Goal: Task Accomplishment & Management: Complete application form

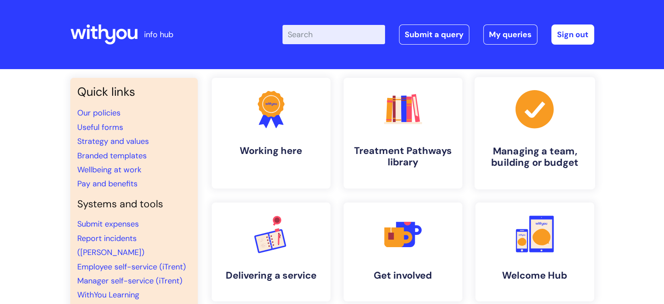
click at [517, 150] on h4 "Managing a team, building or budget" at bounding box center [535, 157] width 107 height 24
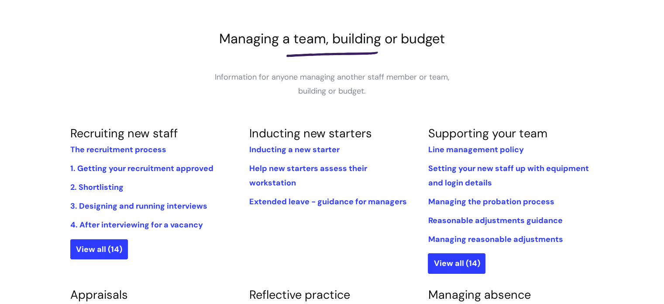
scroll to position [44, 0]
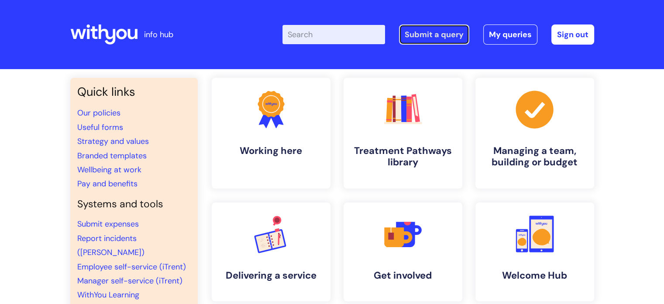
click at [423, 36] on link "Submit a query" at bounding box center [434, 34] width 70 height 20
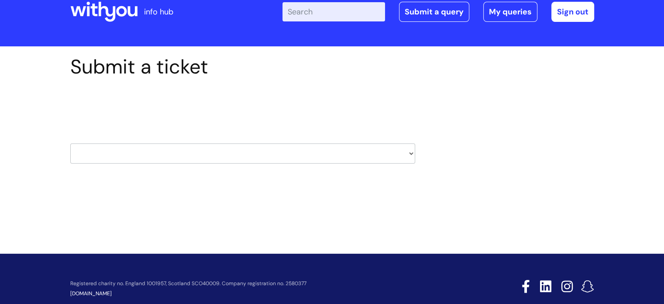
scroll to position [42, 0]
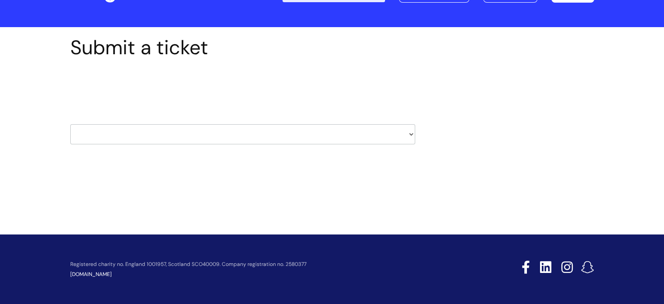
click at [412, 133] on select "HR / People IT and Support Clinical Drug Alerts Finance Accounts Data Support T…" at bounding box center [242, 134] width 345 height 20
select select "it_and_support"
click at [70, 124] on select "HR / People IT and Support Clinical Drug Alerts Finance Accounts Data Support T…" at bounding box center [242, 134] width 345 height 20
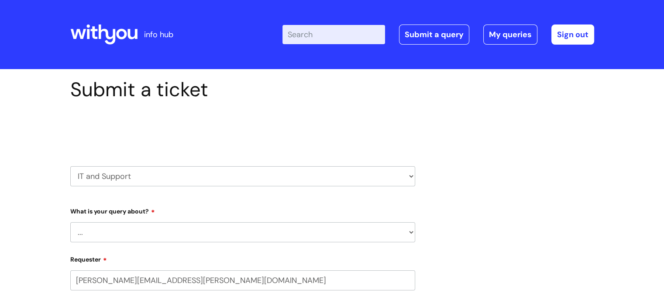
select select "80004286523"
click at [411, 234] on select "... Mobile Phone Reset & MFA Accounts, Starters and Leavers IT Hardware issue I…" at bounding box center [242, 232] width 345 height 20
select select "I need help logging in"
click at [70, 222] on select "... Mobile Phone Reset & MFA Accounts, Starters and Leavers IT Hardware issue I…" at bounding box center [242, 232] width 345 height 20
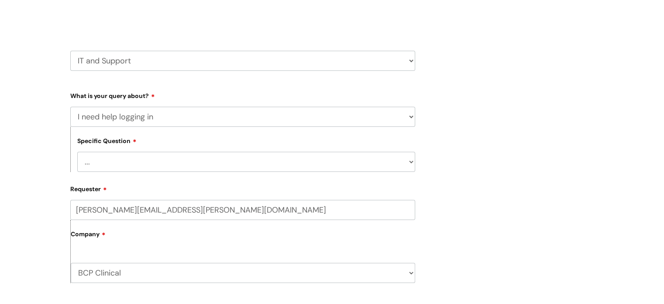
scroll to position [131, 0]
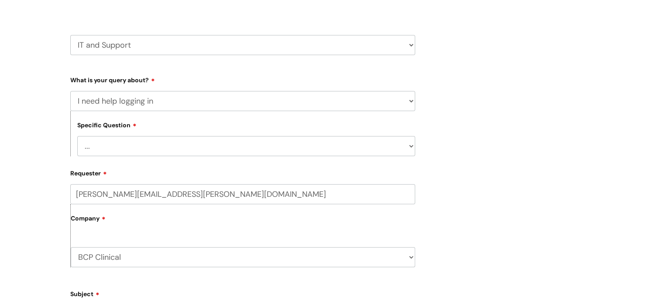
click at [409, 147] on select "... I need help logging into my laptop/chromebook I need access or help logging…" at bounding box center [246, 146] width 338 height 20
select select "I need help logging into my laptop/chromebook"
click at [77, 136] on select "... I need help logging into my laptop/chromebook I need access or help logging…" at bounding box center [246, 146] width 338 height 20
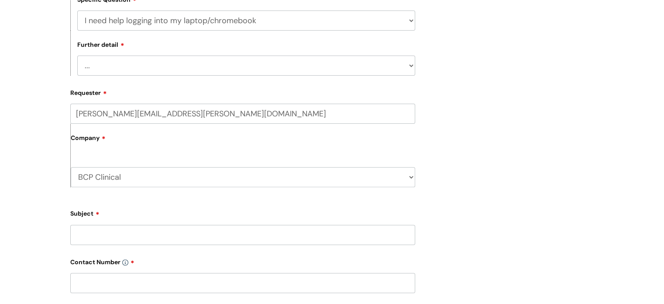
scroll to position [306, 0]
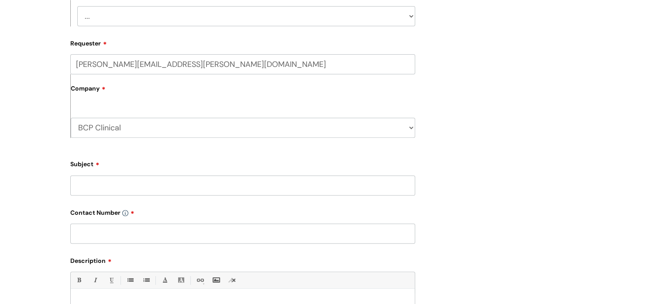
click at [121, 190] on input "Subject" at bounding box center [242, 185] width 345 height 20
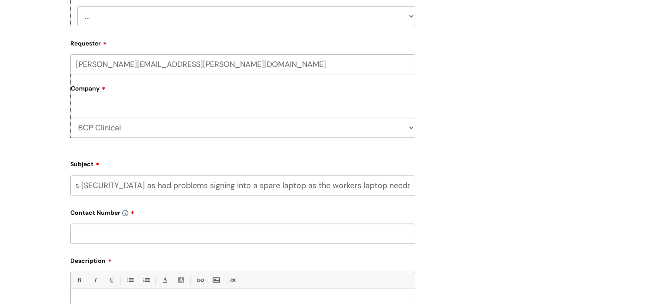
scroll to position [0, 106]
type input "Recovery Worker Password is blocked as had problems signing into a spare laptop…"
click at [97, 240] on input "text" at bounding box center [242, 233] width 345 height 20
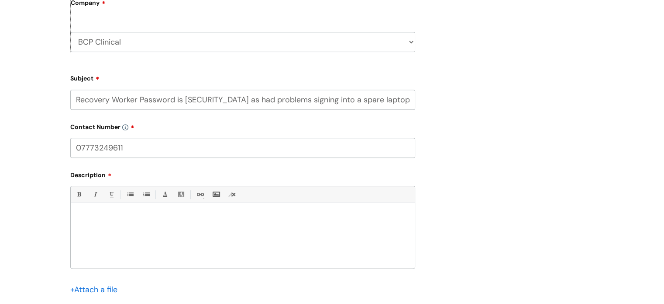
scroll to position [393, 0]
type input "07773249611"
drag, startPoint x: 76, startPoint y: 96, endPoint x: 469, endPoint y: 126, distance: 393.9
click at [469, 126] on div "Submit a ticket Select issue type HR / People IT and Support Clinical Drug Aler…" at bounding box center [332, 17] width 537 height 664
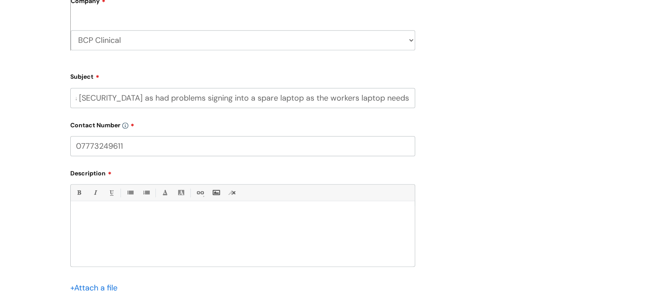
scroll to position [0, 0]
click at [75, 228] on div at bounding box center [243, 236] width 344 height 60
click at [369, 220] on p "One of my team Giulia Vichi laptop needs replacing to which I will complete a I…" at bounding box center [242, 216] width 331 height 8
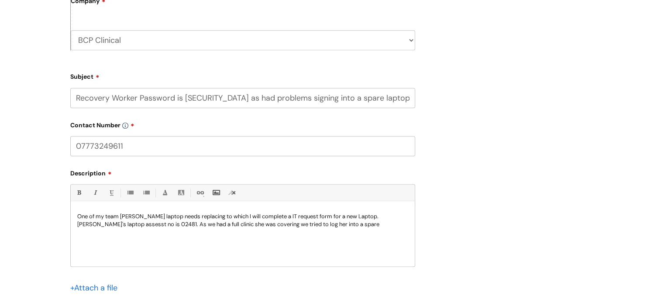
click at [327, 222] on p "One of my team Giulia Vichi laptop needs replacing to which I will complete a I…" at bounding box center [242, 220] width 331 height 16
drag, startPoint x: 88, startPoint y: 225, endPoint x: 107, endPoint y: 225, distance: 18.3
click at [107, 225] on p "One of my team Giulia Vichi laptop needs replacing to which I will complete a I…" at bounding box center [242, 220] width 331 height 16
click at [92, 225] on p "One of my team Giulia Vichi laptop needs replacing to which I will complete a I…" at bounding box center [242, 220] width 331 height 16
click at [327, 225] on p "One of my team Giulia Vichi laptop needs replacing to which I will complete a I…" at bounding box center [242, 220] width 331 height 16
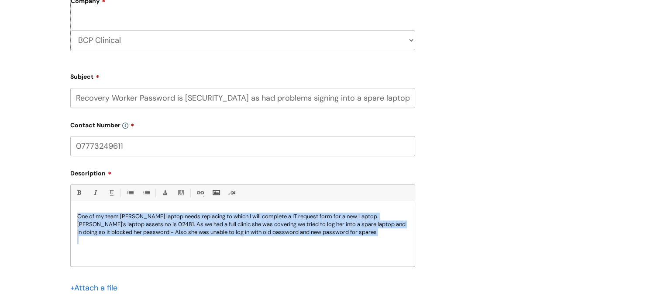
drag, startPoint x: 331, startPoint y: 237, endPoint x: 58, endPoint y: 183, distance: 278.4
click at [58, 183] on div "Submit a ticket Select issue type HR / People IT and Support Clinical Drug Aler…" at bounding box center [332, 31] width 664 height 710
copy p "One of my team Giulia Vichi laptop needs replacing to which I will complete a I…"
click at [332, 235] on p "One of my team Giulia Vichi laptop needs replacing to which I will complete a I…" at bounding box center [242, 224] width 331 height 24
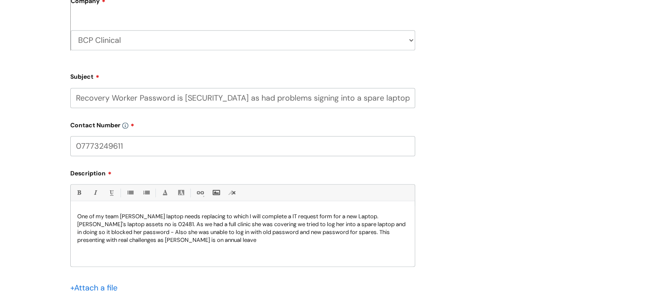
click at [336, 233] on p "One of my team Giulia Vichi laptop needs replacing to which I will complete a I…" at bounding box center [242, 227] width 331 height 31
click at [464, 150] on div "Submit a ticket Select issue type HR / People IT and Support Clinical Drug Aler…" at bounding box center [332, 17] width 537 height 664
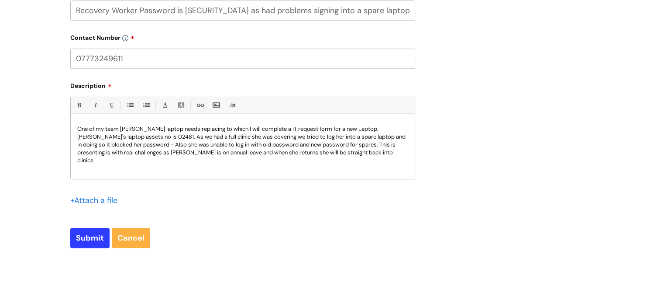
scroll to position [572, 0]
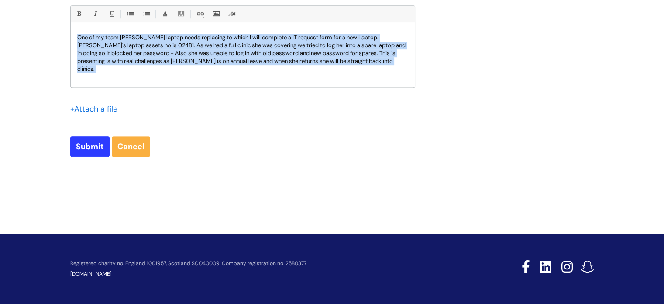
drag, startPoint x: 334, startPoint y: 65, endPoint x: 78, endPoint y: 38, distance: 257.4
click at [78, 38] on p "One of my team Giulia Vichi laptop needs replacing to which I will complete a I…" at bounding box center [242, 53] width 331 height 39
copy p "One of my team Giulia Vichi laptop needs replacing to which I will complete a I…"
click at [94, 146] on input "Submit" at bounding box center [89, 146] width 39 height 20
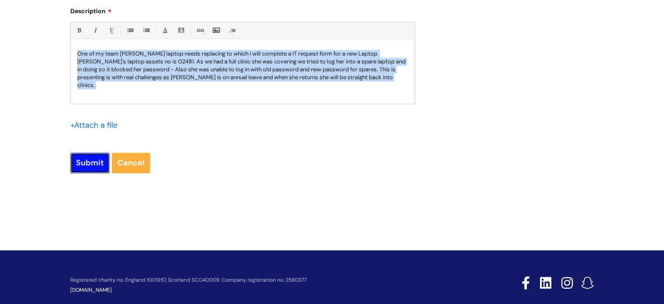
scroll to position [588, 0]
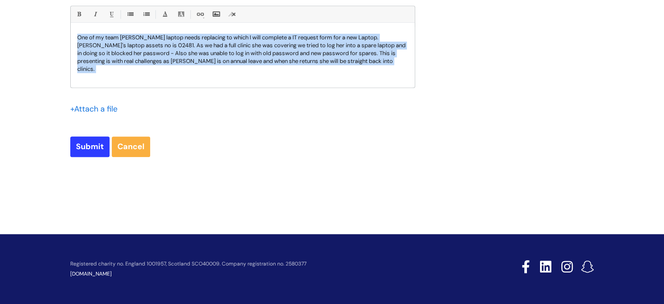
copy p "One of my team Giulia Vichi laptop needs replacing to which I will complete a I…"
click at [93, 148] on input "Submit" at bounding box center [89, 146] width 39 height 20
click at [97, 145] on input "Submit" at bounding box center [89, 146] width 39 height 20
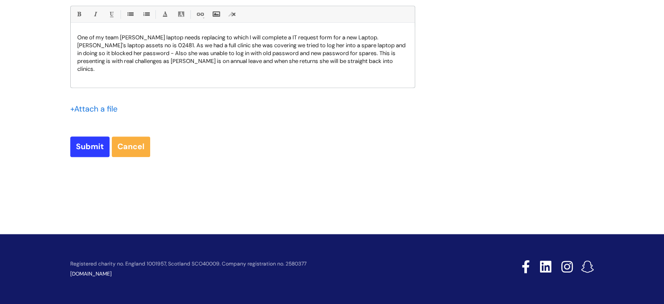
click at [308, 116] on div "+ Attach a file" at bounding box center [242, 114] width 345 height 25
click at [77, 141] on input "Submit" at bounding box center [89, 146] width 39 height 20
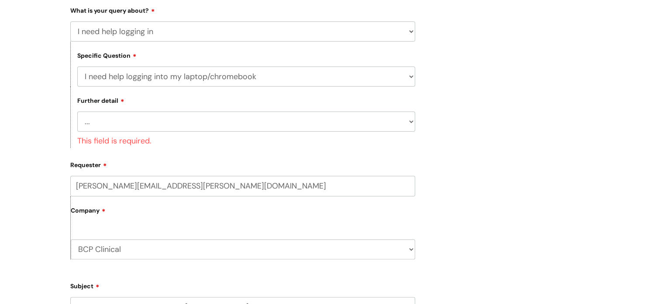
scroll to position [195, 0]
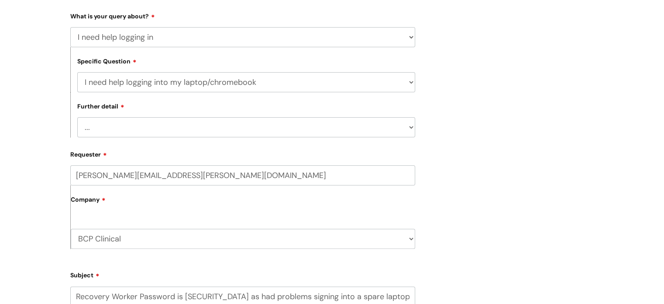
click at [409, 131] on select "... I need help with my Single Sign On password" at bounding box center [246, 127] width 338 height 20
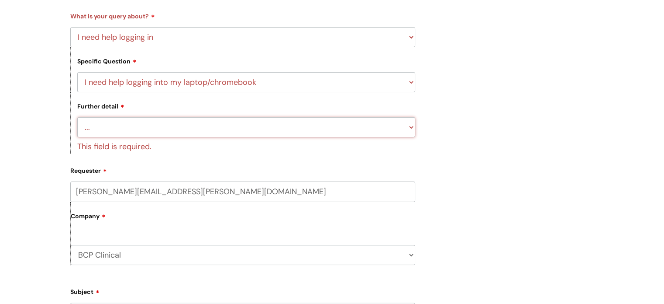
select select "I need help with my Single Sign On password"
click at [77, 117] on select "... I need help with my Single Sign On password" at bounding box center [246, 127] width 338 height 20
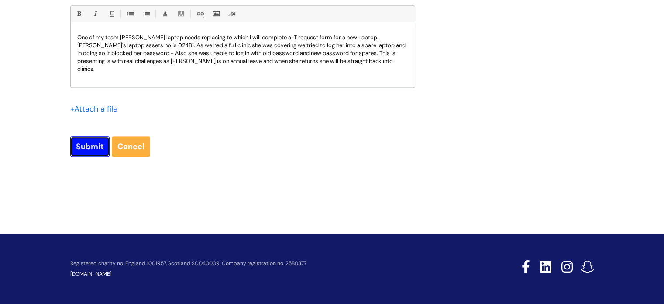
scroll to position [572, 0]
click at [95, 151] on input "Submit" at bounding box center [89, 146] width 39 height 20
type input "Please Wait..."
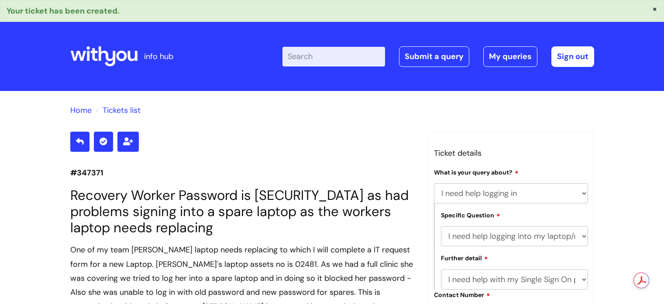
select select "I need help logging in"
select select "I need help logging into my laptop/chromebook"
select select "I need help with my Single Sign On password"
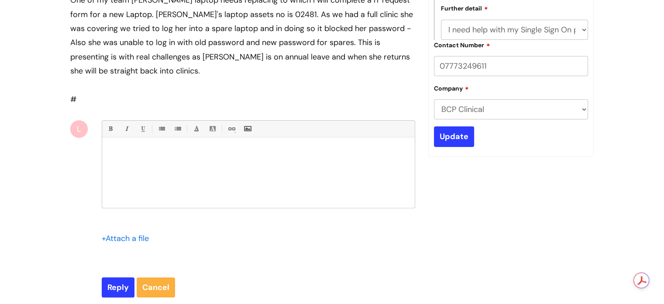
scroll to position [249, 0]
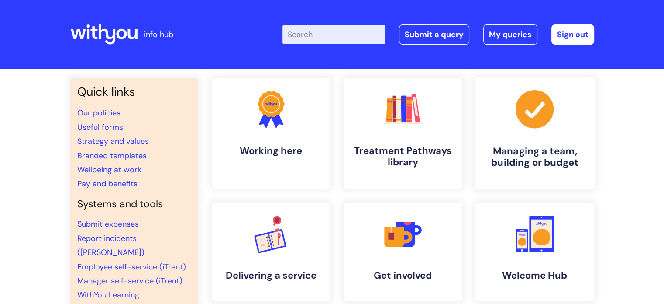
drag, startPoint x: 0, startPoint y: 0, endPoint x: 526, endPoint y: 142, distance: 544.7
click at [526, 142] on link ".cls-1{fill:#a53144;stroke-width:0px;} Managing a team, building or budget" at bounding box center [534, 133] width 121 height 112
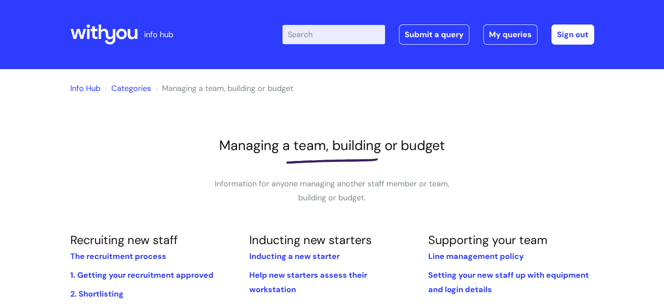
click at [316, 35] on input "Enter your search term here..." at bounding box center [334, 34] width 103 height 19
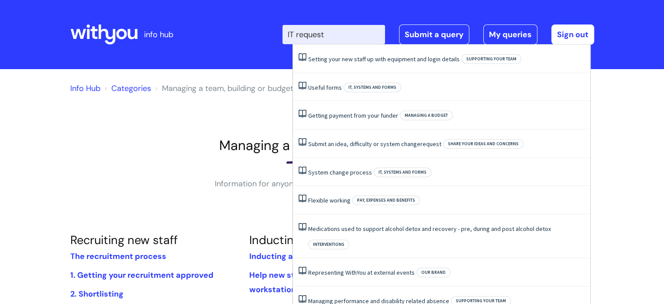
type input "IT request"
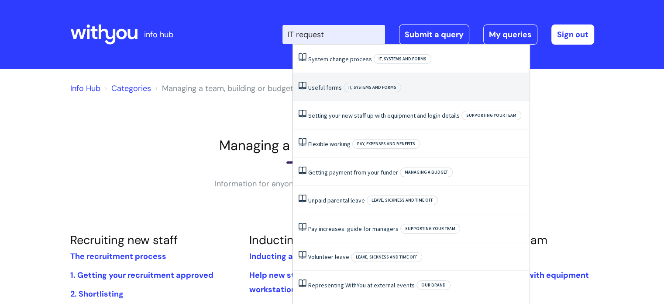
click at [329, 89] on link "Useful forms" at bounding box center [325, 87] width 34 height 8
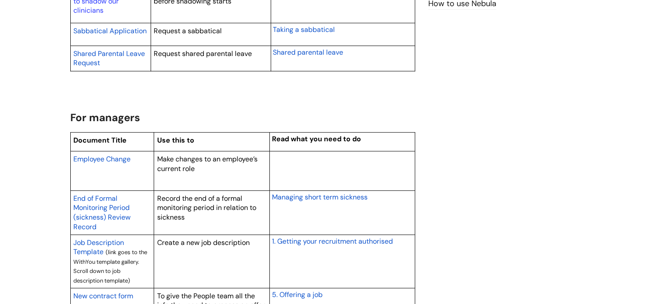
scroll to position [699, 0]
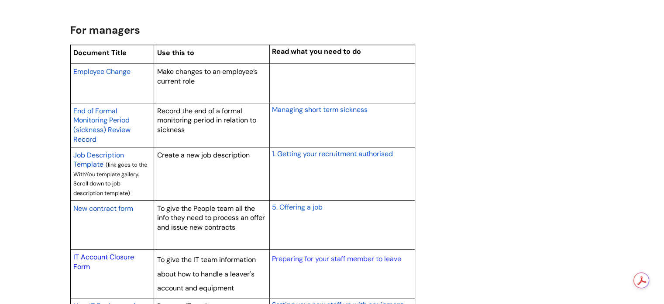
click at [103, 256] on link "IT Account Closure Form" at bounding box center [103, 261] width 61 height 19
